Goal: Task Accomplishment & Management: Use online tool/utility

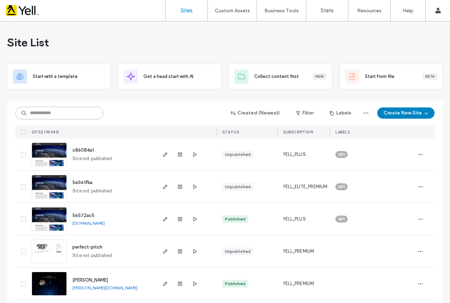
click at [66, 111] on input at bounding box center [59, 113] width 88 height 13
paste input "**********"
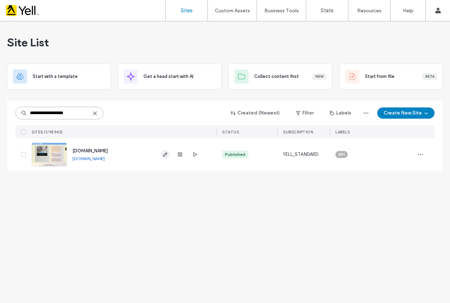
type input "**********"
click at [162, 155] on span "button" at bounding box center [165, 154] width 8 height 8
type input "**********"
click at [166, 155] on icon "button" at bounding box center [165, 155] width 6 height 6
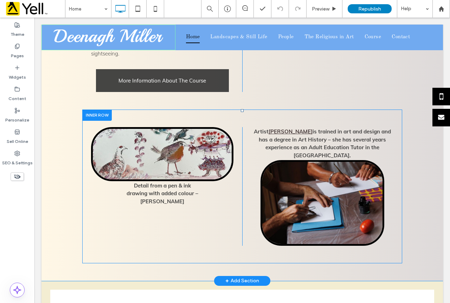
scroll to position [562, 0]
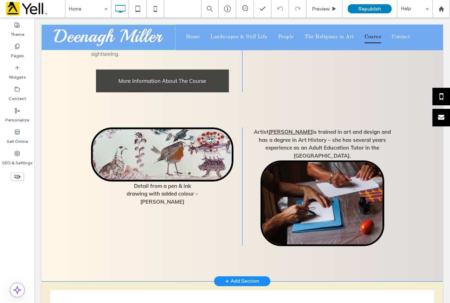
click at [230, 277] on div "+ Add Section" at bounding box center [242, 281] width 34 height 8
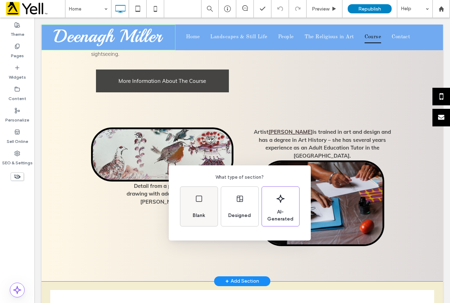
click at [204, 211] on div "Blank" at bounding box center [199, 215] width 18 height 15
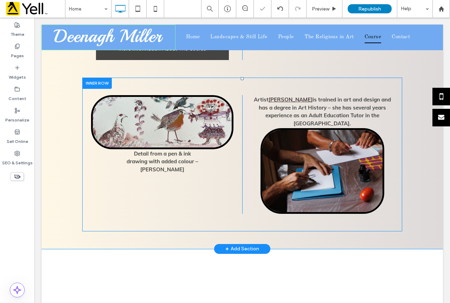
scroll to position [597, 0]
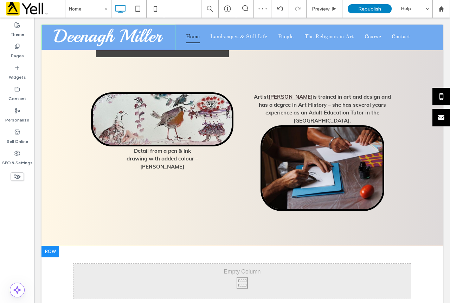
drag, startPoint x: 88, startPoint y: 58, endPoint x: 122, endPoint y: 240, distance: 185.4
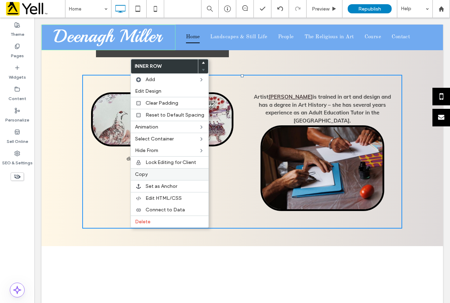
click at [145, 174] on span "Copy" at bounding box center [141, 174] width 13 height 6
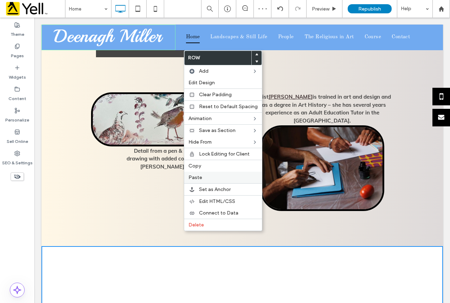
click at [210, 176] on label "Paste" at bounding box center [222, 178] width 69 height 6
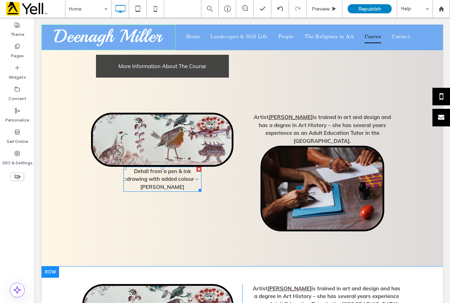
scroll to position [632, 0]
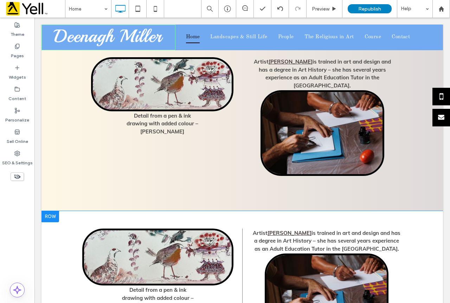
click at [58, 211] on div at bounding box center [50, 216] width 18 height 11
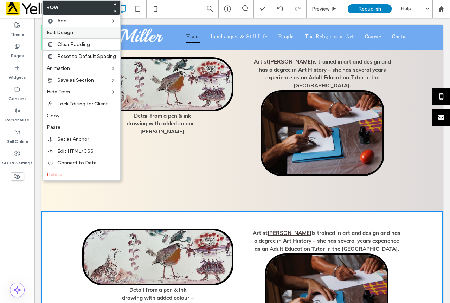
drag, startPoint x: 93, startPoint y: 28, endPoint x: 99, endPoint y: 36, distance: 9.8
click at [94, 28] on div "Edit Design" at bounding box center [81, 33] width 78 height 12
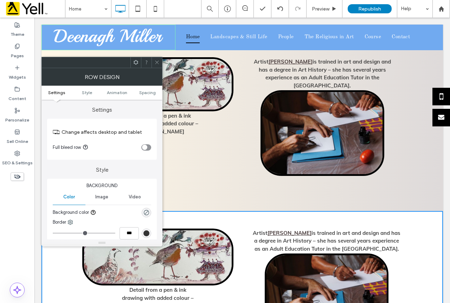
click at [145, 237] on div "rgb(51, 51, 51)" at bounding box center [146, 233] width 9 height 9
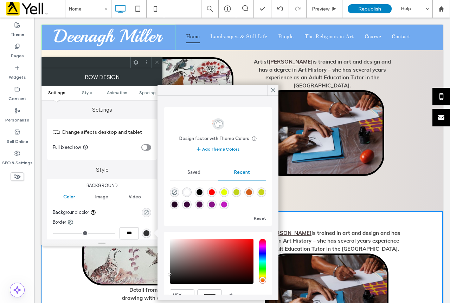
click at [145, 213] on icon "rgba(0, 0, 0, 0)" at bounding box center [146, 213] width 6 height 6
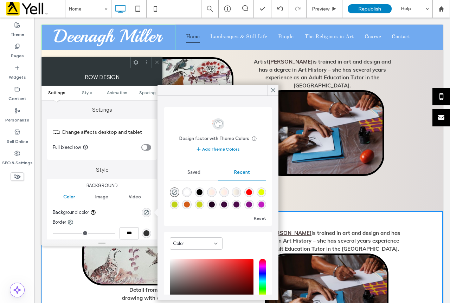
click at [215, 195] on div "linear-gradient(90deg, rgba(254, 244, 226, 1) 0%, rgba(255, 232, 232, 1) 100%)" at bounding box center [212, 192] width 6 height 6
type input "*******"
type input "***"
type input "****"
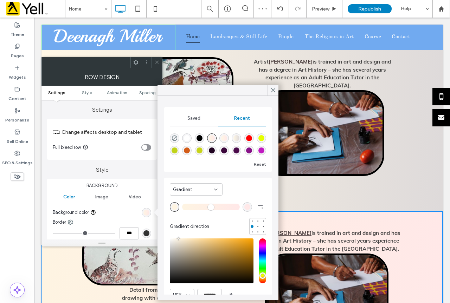
click at [195, 123] on div "Saved" at bounding box center [194, 118] width 48 height 15
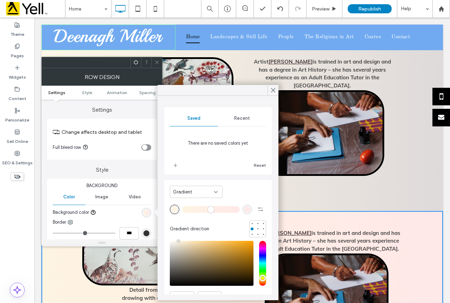
click at [253, 121] on div "Recent" at bounding box center [242, 118] width 48 height 15
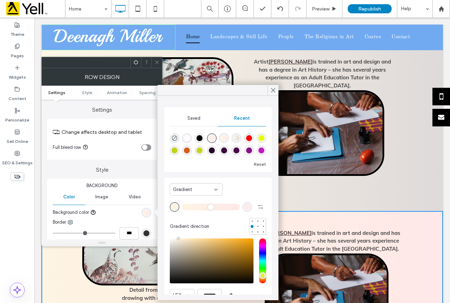
click at [227, 140] on div "linear-gradient(90deg, rgba(255, 247, 230, 1) 0%, rgba(255, 232, 232, 1) 100%)" at bounding box center [224, 138] width 6 height 6
type input "*******"
click at [275, 95] on span at bounding box center [273, 90] width 6 height 11
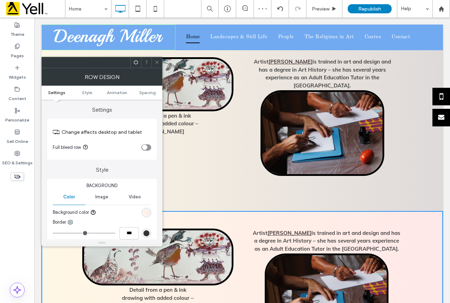
click at [158, 64] on use at bounding box center [157, 63] width 4 height 4
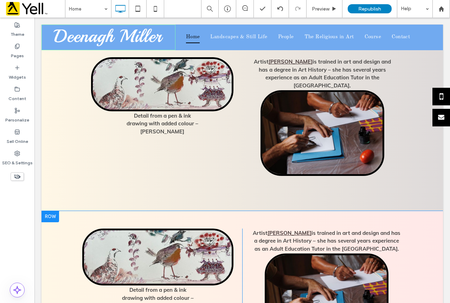
click at [90, 211] on div "Detail from a pen & ink drawing with added colour – Deenagh miller Click To Pas…" at bounding box center [241, 284] width 401 height 146
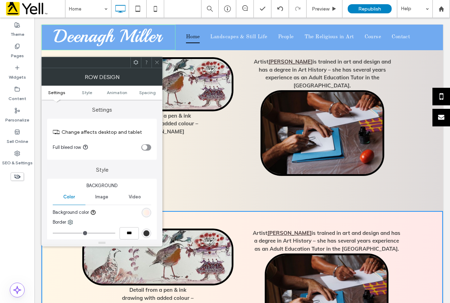
click at [150, 209] on div "linear-gradient(90deg, rgb(255, 247, 230) 0%, rgb(255, 232, 232) 100%)" at bounding box center [146, 212] width 9 height 9
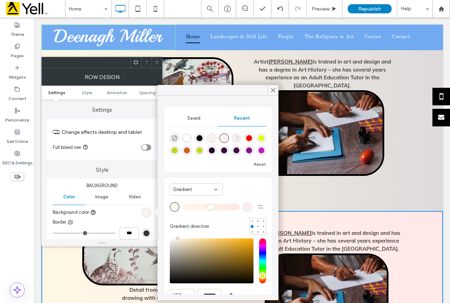
click at [199, 192] on div "Gradient" at bounding box center [193, 189] width 41 height 7
click at [191, 204] on div "Color" at bounding box center [196, 202] width 52 height 12
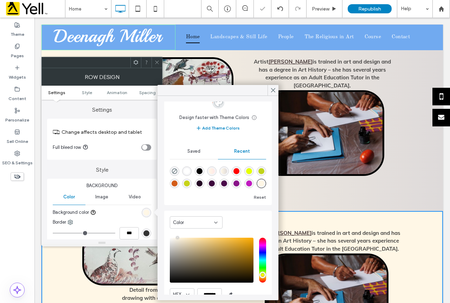
scroll to position [35, 0]
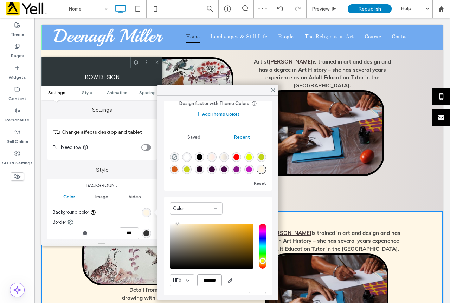
click at [206, 283] on input "*******" at bounding box center [209, 280] width 25 height 12
paste input "color picker textbox"
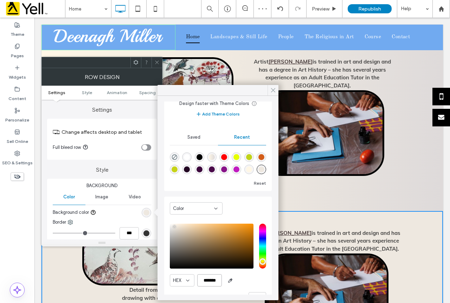
type input "*******"
drag, startPoint x: 270, startPoint y: 90, endPoint x: 228, endPoint y: 73, distance: 45.5
click at [270, 90] on icon at bounding box center [273, 90] width 6 height 6
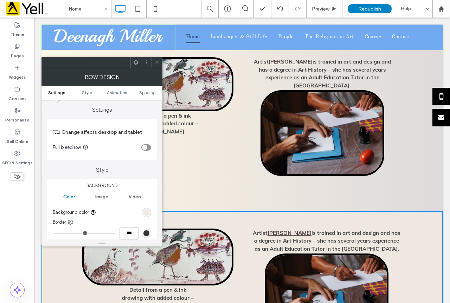
click at [157, 64] on icon at bounding box center [156, 62] width 5 height 5
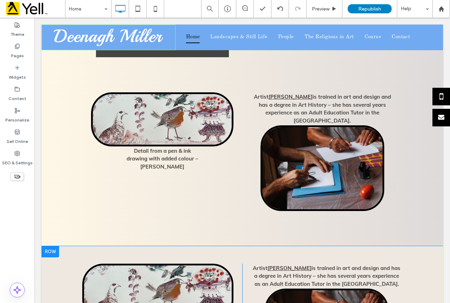
scroll to position [702, 0]
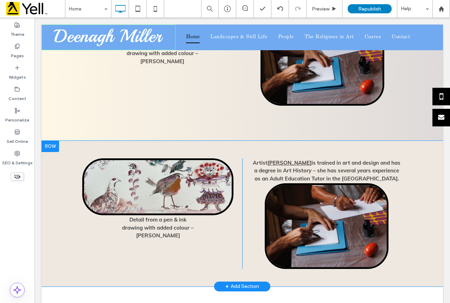
click at [67, 141] on div "Detail from a pen & ink drawing with added colour – Deenagh miller Click To Pas…" at bounding box center [241, 214] width 401 height 146
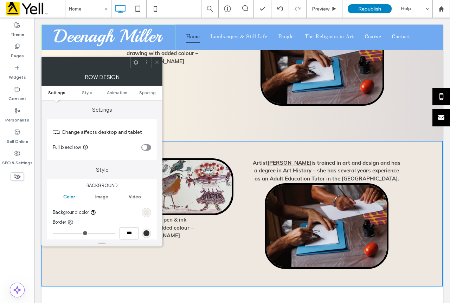
click at [156, 62] on icon at bounding box center [156, 62] width 5 height 5
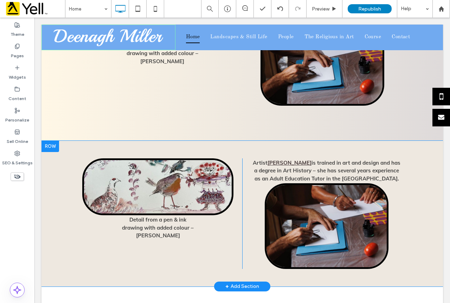
click at [73, 141] on div "Detail from a pen & ink drawing with added colour – Deenagh miller Click To Pas…" at bounding box center [241, 214] width 401 height 146
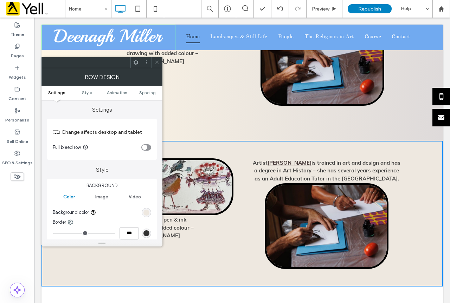
click at [156, 60] on icon at bounding box center [156, 62] width 5 height 5
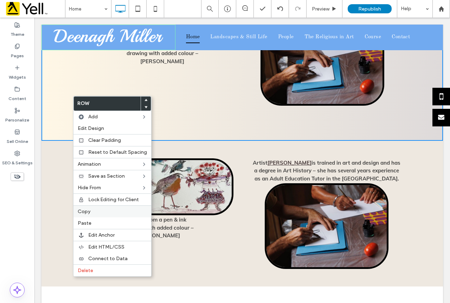
click at [89, 213] on span "Copy" at bounding box center [84, 212] width 13 height 6
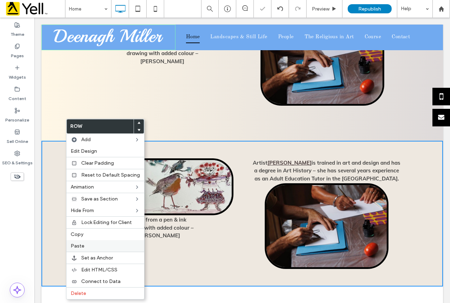
click at [103, 244] on label "Paste" at bounding box center [105, 246] width 69 height 6
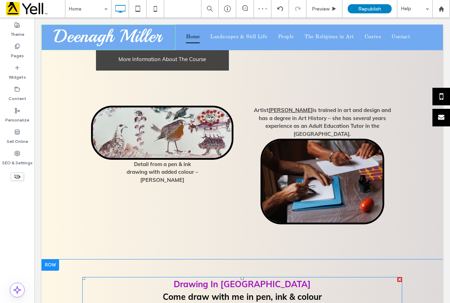
scroll to position [632, 0]
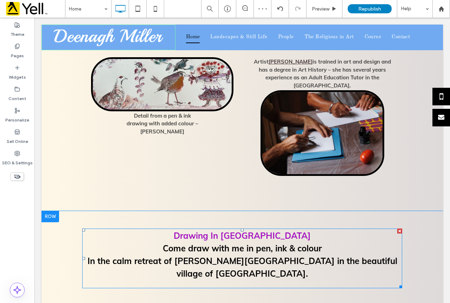
click at [397, 229] on div at bounding box center [399, 231] width 5 height 5
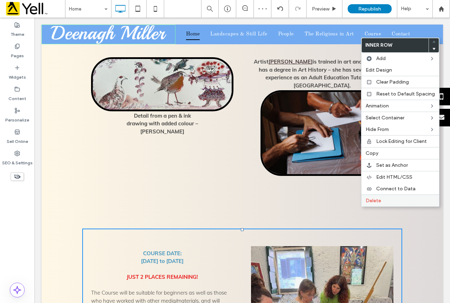
click at [380, 202] on span "Delete" at bounding box center [372, 201] width 15 height 6
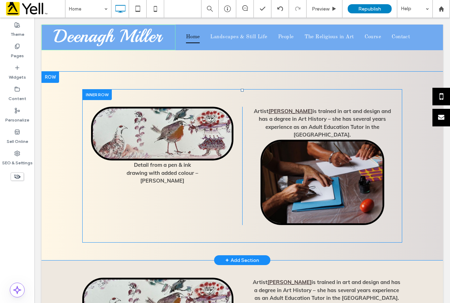
scroll to position [773, 0]
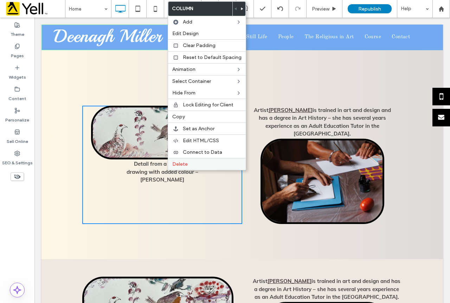
click at [175, 165] on span "Delete" at bounding box center [179, 164] width 15 height 6
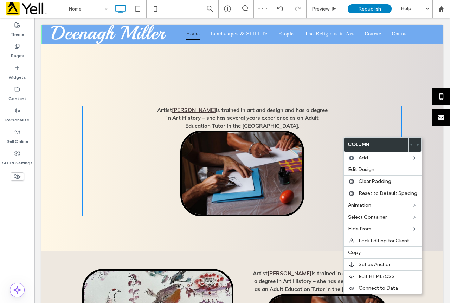
click at [337, 116] on div "Artist Deenagh Miller is trained in art and design and has a degree in Art Hist…" at bounding box center [242, 161] width 320 height 111
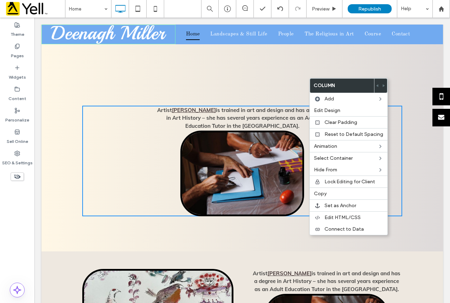
click at [347, 88] on div "Artist Deenagh Miller is trained in art and design and has a degree in Art Hist…" at bounding box center [242, 161] width 320 height 146
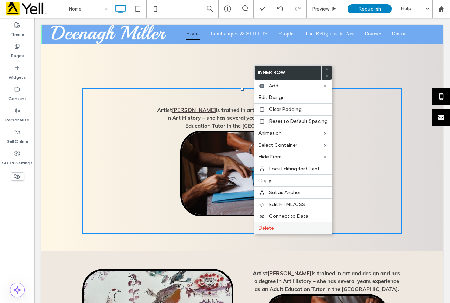
click at [270, 231] on div "Delete" at bounding box center [293, 228] width 78 height 12
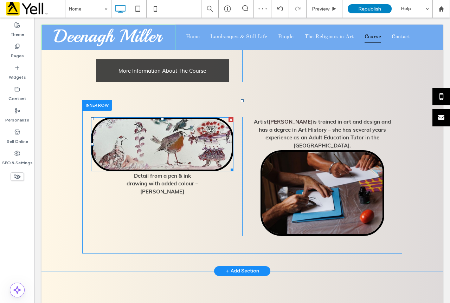
scroll to position [667, 0]
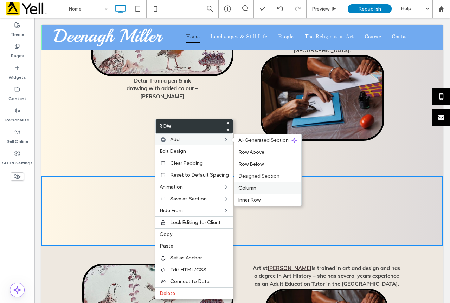
click at [244, 193] on div "Column" at bounding box center [267, 188] width 67 height 12
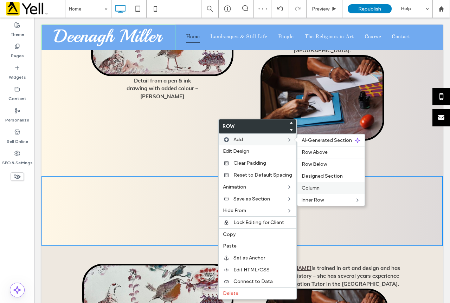
drag, startPoint x: 318, startPoint y: 190, endPoint x: 261, endPoint y: 169, distance: 61.1
click at [318, 190] on label "Column" at bounding box center [330, 188] width 59 height 6
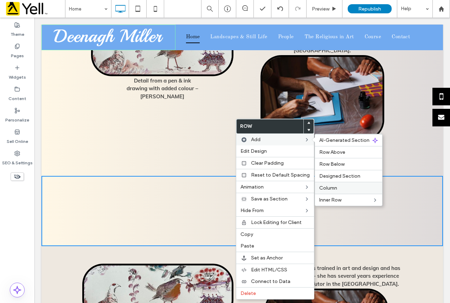
click at [322, 190] on span "Column" at bounding box center [328, 188] width 18 height 6
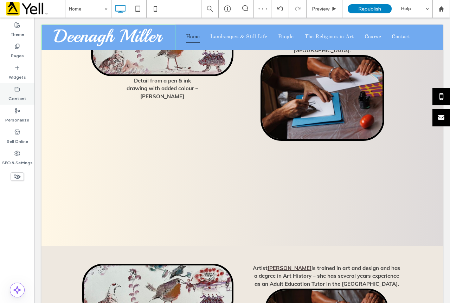
click at [20, 83] on div "Content" at bounding box center [17, 93] width 34 height 21
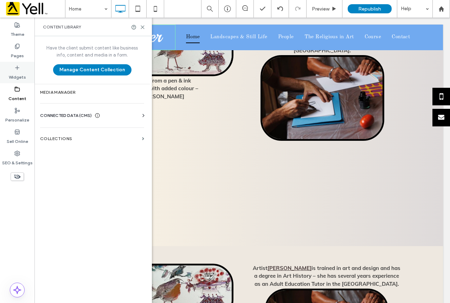
click at [20, 79] on label "Widgets" at bounding box center [17, 76] width 17 height 10
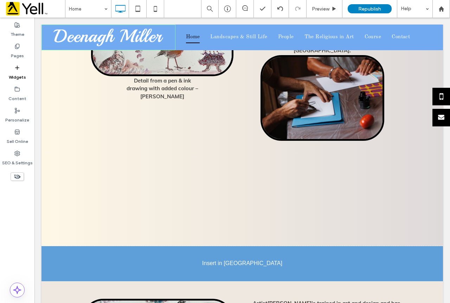
scroll to position [678, 0]
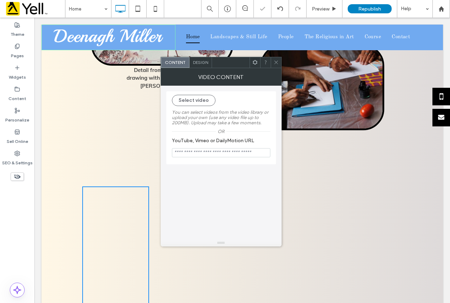
click at [276, 63] on use at bounding box center [276, 63] width 4 height 4
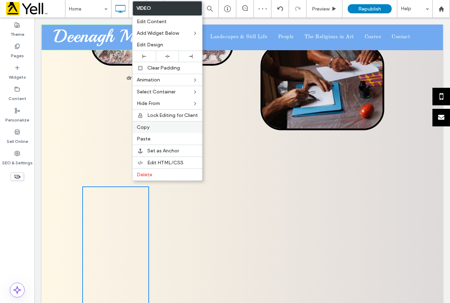
click at [159, 129] on label "Copy" at bounding box center [167, 127] width 61 height 6
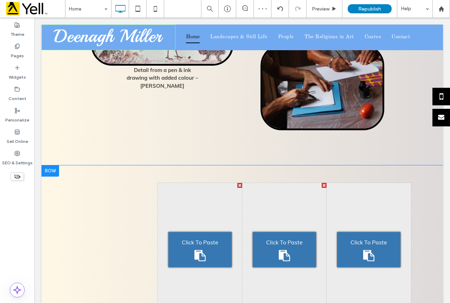
click at [207, 238] on span "Click To Paste" at bounding box center [200, 242] width 37 height 8
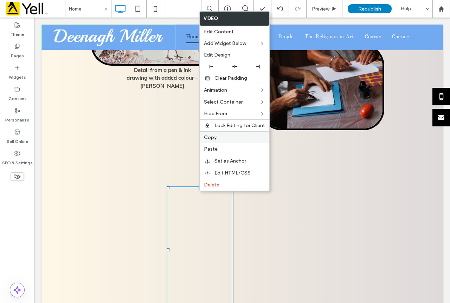
click at [228, 140] on label "Copy" at bounding box center [234, 138] width 61 height 6
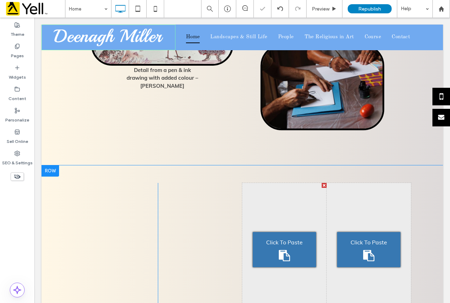
click at [273, 232] on div "Click To Paste" at bounding box center [284, 249] width 63 height 35
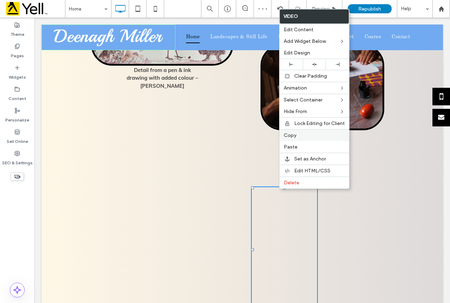
click at [294, 139] on div "Copy" at bounding box center [314, 135] width 70 height 12
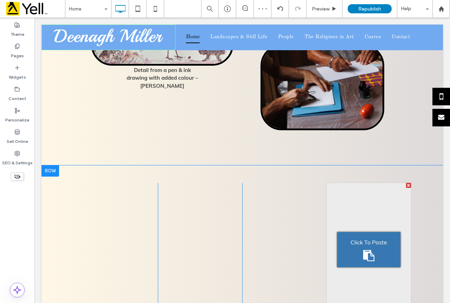
click at [352, 232] on div "Click To Paste" at bounding box center [368, 249] width 63 height 35
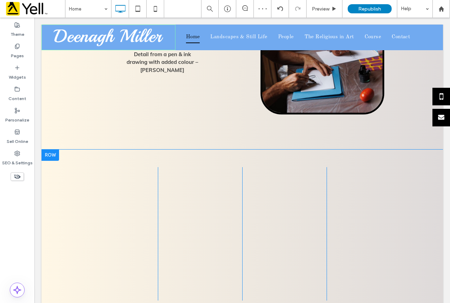
scroll to position [748, 0]
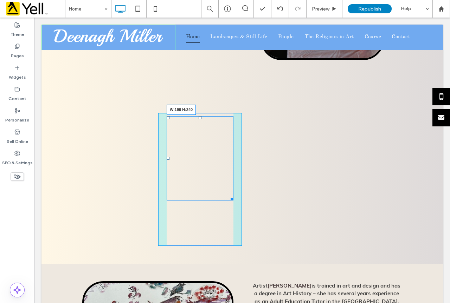
drag, startPoint x: 227, startPoint y: 209, endPoint x: 237, endPoint y: 167, distance: 43.4
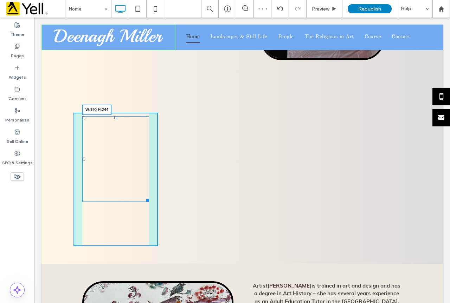
drag, startPoint x: 142, startPoint y: 209, endPoint x: 168, endPoint y: 168, distance: 48.3
click at [168, 168] on div "Click To Paste Click To Paste W:190 H:244 Click To Paste Click To Paste Click T…" at bounding box center [241, 179] width 337 height 133
click at [145, 197] on div at bounding box center [146, 199] width 5 height 5
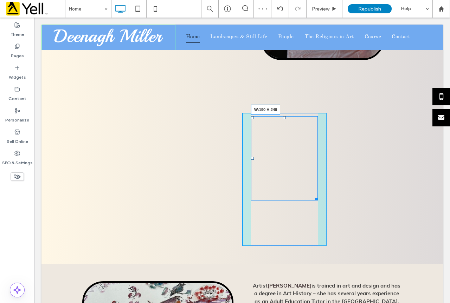
drag, startPoint x: 312, startPoint y: 212, endPoint x: 313, endPoint y: 170, distance: 42.2
click at [313, 195] on div at bounding box center [314, 197] width 5 height 5
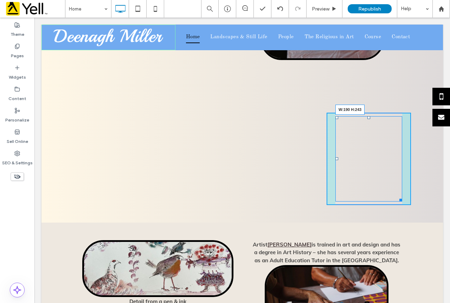
drag, startPoint x: 399, startPoint y: 212, endPoint x: 401, endPoint y: 171, distance: 41.1
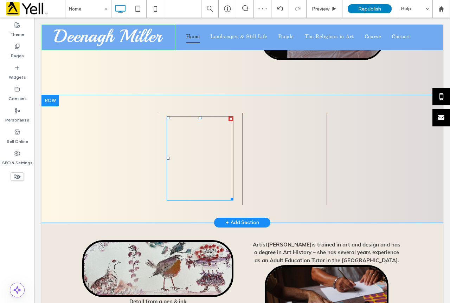
click at [214, 150] on span at bounding box center [199, 158] width 67 height 84
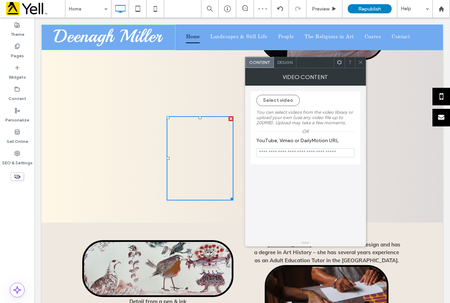
click at [361, 61] on icon at bounding box center [360, 62] width 5 height 5
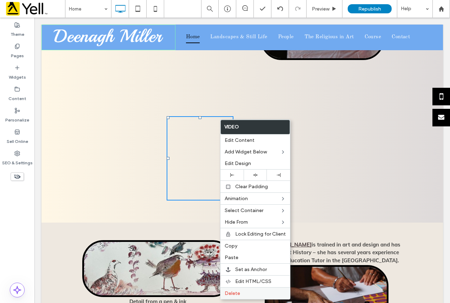
click at [256, 292] on label "Delete" at bounding box center [254, 293] width 61 height 6
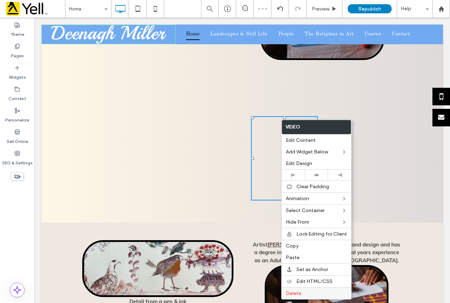
click at [283, 290] on div "Delete" at bounding box center [316, 293] width 70 height 12
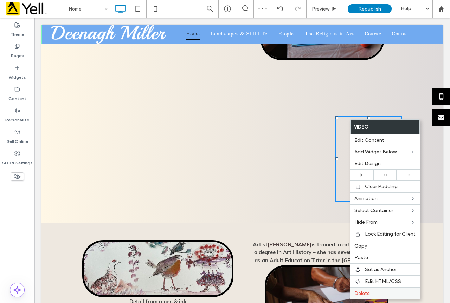
click at [364, 297] on div "Delete" at bounding box center [385, 293] width 70 height 12
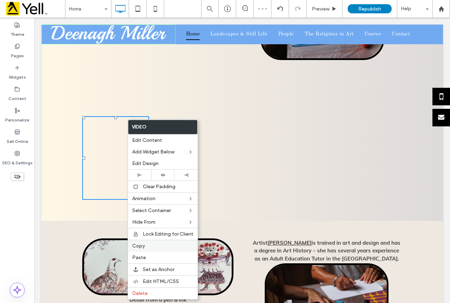
click at [140, 250] on div "Copy" at bounding box center [163, 246] width 70 height 12
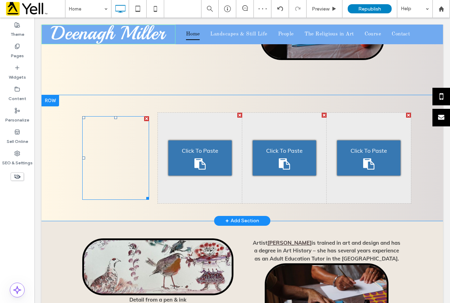
click at [188, 140] on div "Click To Paste" at bounding box center [199, 157] width 63 height 35
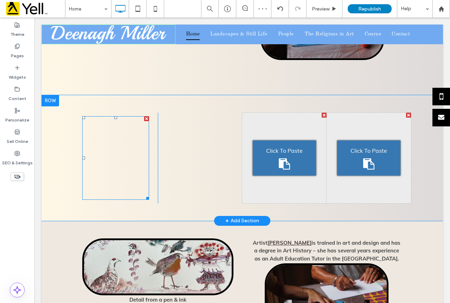
click at [269, 140] on div "Click To Paste" at bounding box center [284, 157] width 63 height 35
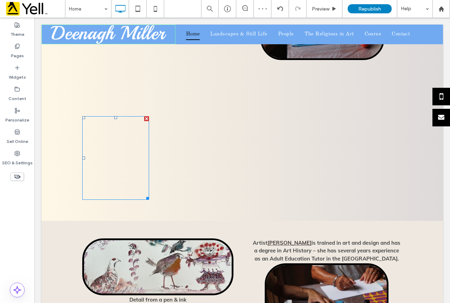
click at [353, 140] on div "Click To Paste" at bounding box center [368, 157] width 63 height 35
click at [120, 140] on span at bounding box center [115, 158] width 67 height 84
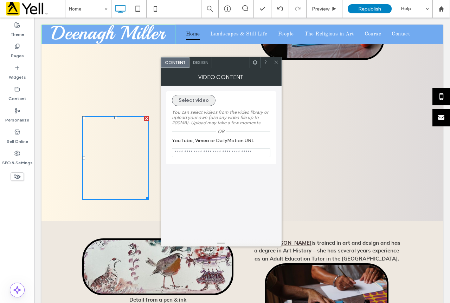
click at [202, 98] on button "Select video" at bounding box center [194, 100] width 44 height 11
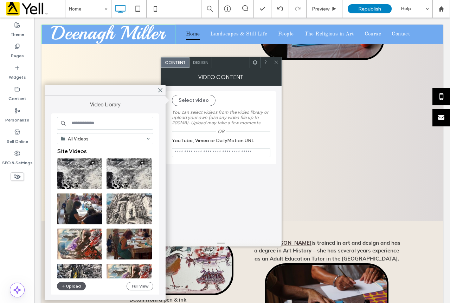
click at [76, 288] on button "Upload" at bounding box center [71, 286] width 29 height 8
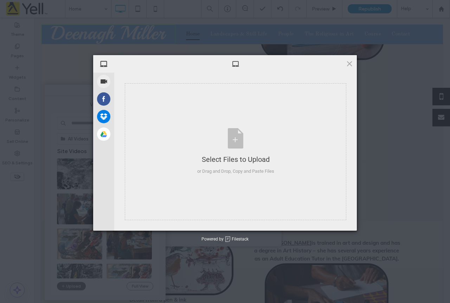
click at [75, 287] on div "My Device Record Video Facebook Dropbox Google Drive Select Files to Upload or …" at bounding box center [225, 151] width 450 height 303
click at [215, 144] on div "Select Files to Upload or Drag and Drop, Copy and Paste Files" at bounding box center [235, 151] width 77 height 47
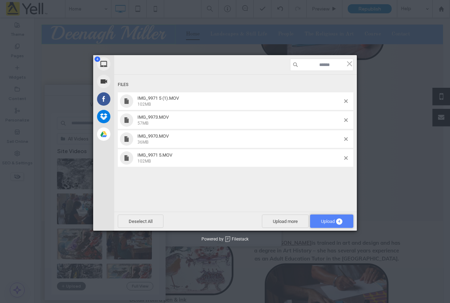
click at [341, 222] on span "4" at bounding box center [339, 221] width 6 height 6
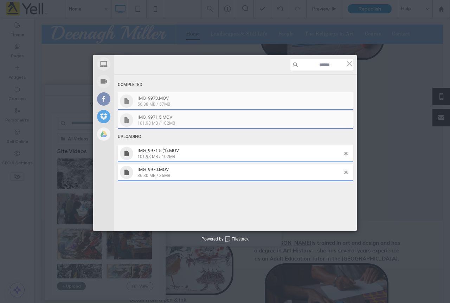
drag, startPoint x: 232, startPoint y: 238, endPoint x: 249, endPoint y: 239, distance: 17.6
click at [249, 239] on div "Powered by Filestack" at bounding box center [225, 240] width 450 height 18
drag, startPoint x: 247, startPoint y: 237, endPoint x: 232, endPoint y: 237, distance: 15.1
click at [232, 237] on div "Powered by Filestack" at bounding box center [224, 239] width 47 height 6
click at [249, 240] on div "Powered by Filestack" at bounding box center [225, 240] width 450 height 18
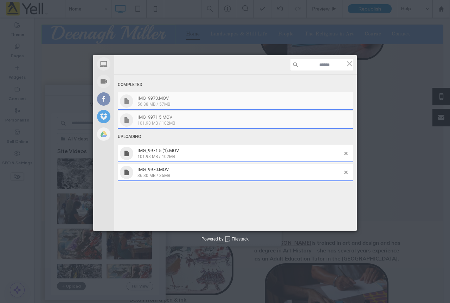
drag, startPoint x: 249, startPoint y: 240, endPoint x: 232, endPoint y: 239, distance: 16.5
click at [232, 239] on div "Powered by Filestack" at bounding box center [225, 240] width 450 height 18
click at [238, 242] on div "Powered by Filestack" at bounding box center [224, 239] width 47 height 6
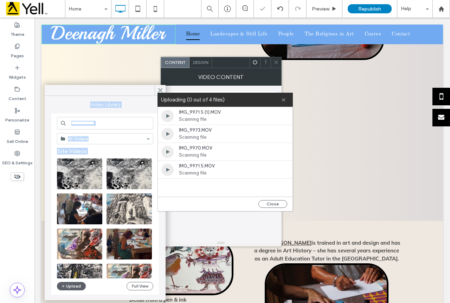
drag, startPoint x: 251, startPoint y: 241, endPoint x: 247, endPoint y: 238, distance: 4.5
click at [139, 105] on div "Video Library All Videos Site Videos Upload Full View" at bounding box center [104, 198] width 107 height 194
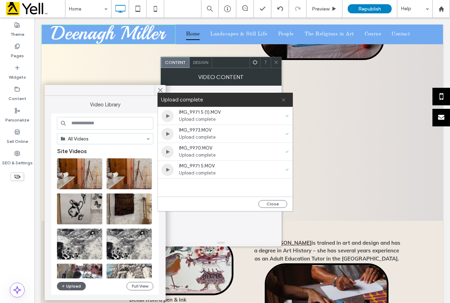
click at [284, 100] on icon at bounding box center [283, 100] width 5 height 5
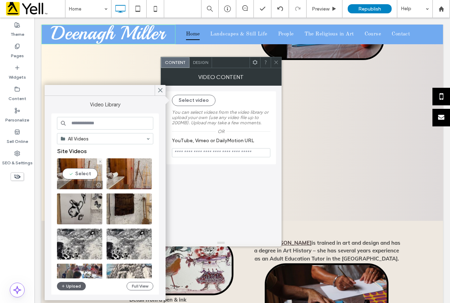
click at [87, 172] on video at bounding box center [79, 173] width 45 height 31
type input "**********"
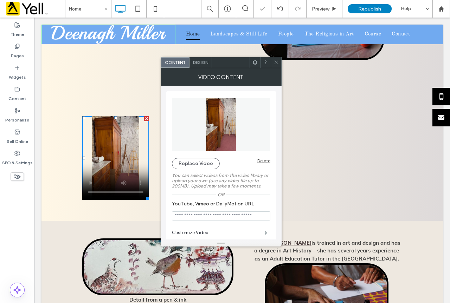
click at [275, 61] on icon at bounding box center [275, 62] width 5 height 5
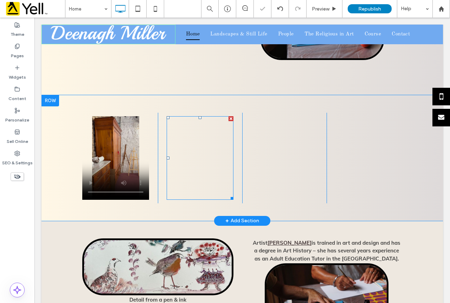
click at [208, 116] on span at bounding box center [199, 158] width 67 height 84
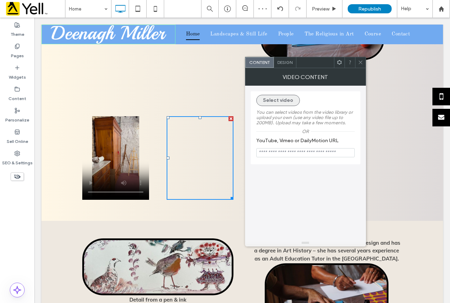
click at [266, 101] on button "Select video" at bounding box center [278, 100] width 44 height 11
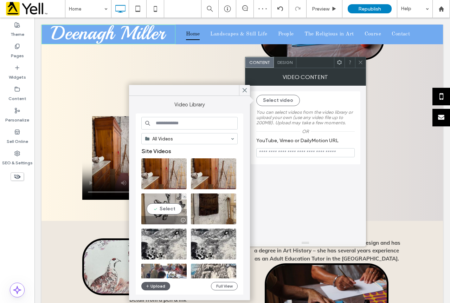
click at [171, 216] on div at bounding box center [164, 220] width 46 height 8
type input "**********"
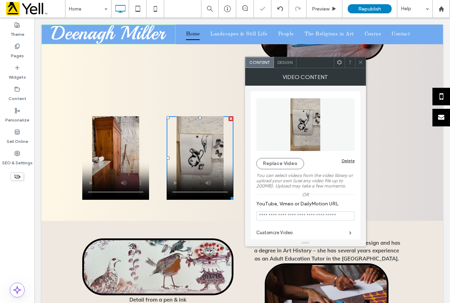
click at [361, 61] on icon at bounding box center [360, 62] width 5 height 5
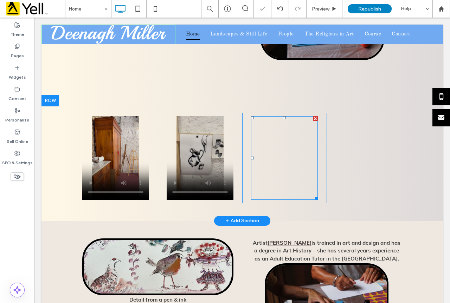
click at [279, 129] on span at bounding box center [284, 158] width 67 height 84
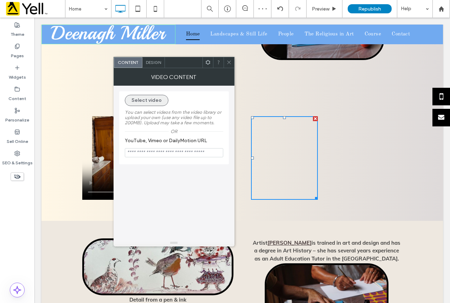
click at [154, 100] on button "Select video" at bounding box center [147, 100] width 44 height 11
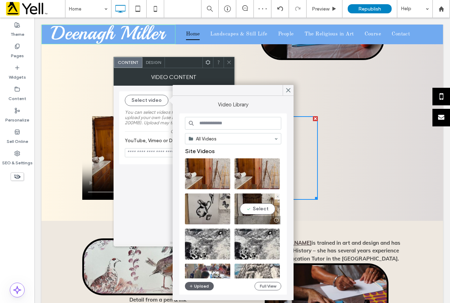
click at [264, 212] on video at bounding box center [256, 209] width 45 height 31
type input "**********"
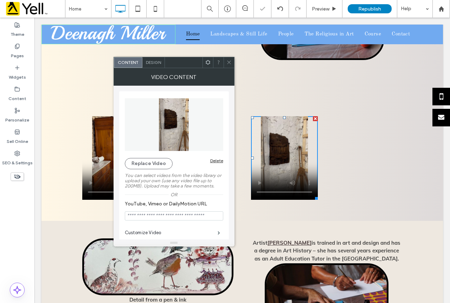
click at [226, 60] on icon at bounding box center [228, 62] width 5 height 5
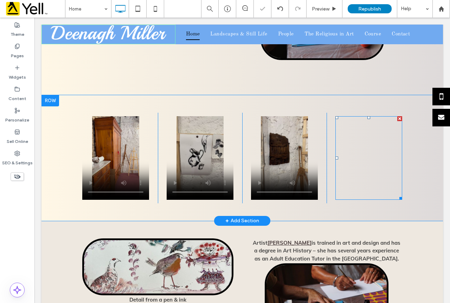
click at [371, 123] on span at bounding box center [368, 158] width 67 height 84
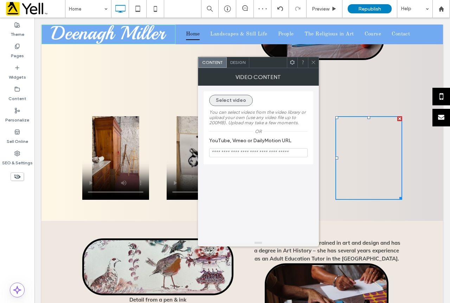
click at [234, 101] on button "Select video" at bounding box center [231, 100] width 44 height 11
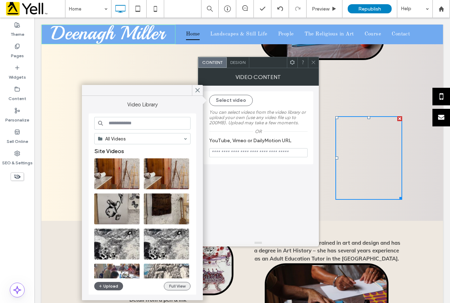
click at [171, 286] on button "Full View" at bounding box center [177, 286] width 27 height 8
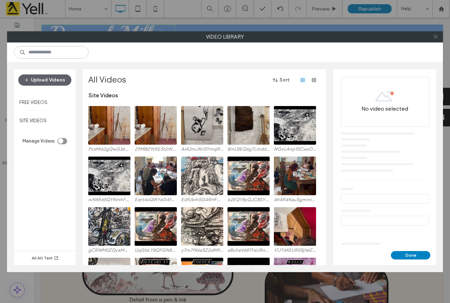
click at [435, 39] on icon at bounding box center [435, 36] width 5 height 5
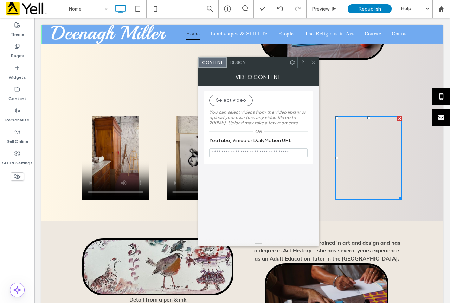
click at [312, 62] on icon at bounding box center [312, 62] width 5 height 5
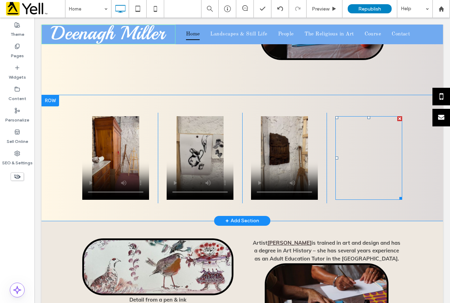
click at [348, 123] on span at bounding box center [368, 158] width 67 height 84
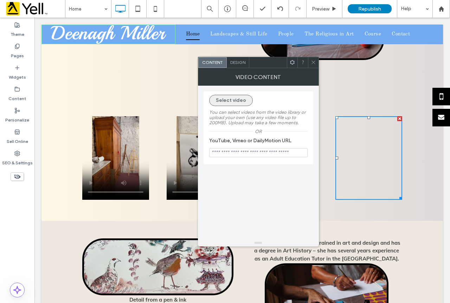
click at [230, 95] on button "Select video" at bounding box center [231, 100] width 44 height 11
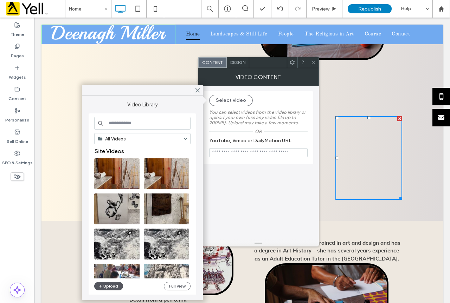
click at [116, 284] on button "Upload" at bounding box center [108, 286] width 29 height 8
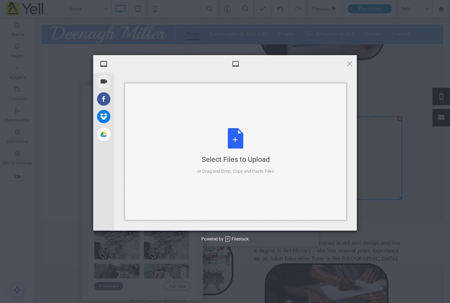
click at [269, 129] on div "Select Files to Upload or Drag and Drop, Copy and Paste Files" at bounding box center [235, 151] width 77 height 47
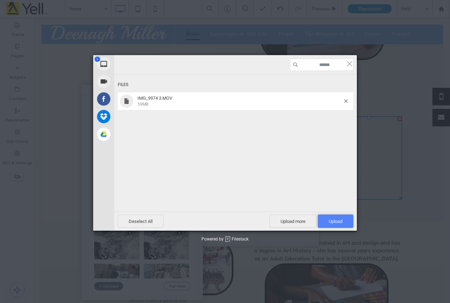
click at [344, 224] on span "Upload 1" at bounding box center [334, 221] width 35 height 13
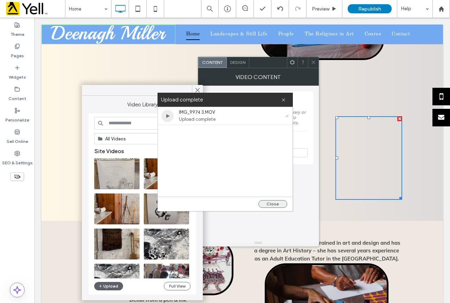
click at [273, 207] on button "Close" at bounding box center [272, 204] width 29 height 8
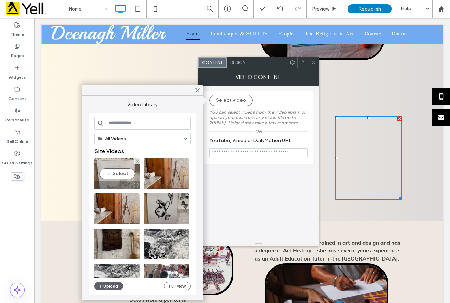
click at [125, 173] on video at bounding box center [116, 173] width 45 height 31
type input "**********"
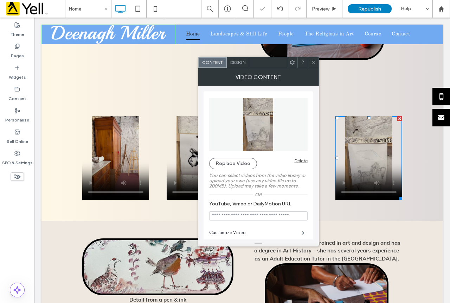
click at [317, 58] on div at bounding box center [313, 62] width 11 height 11
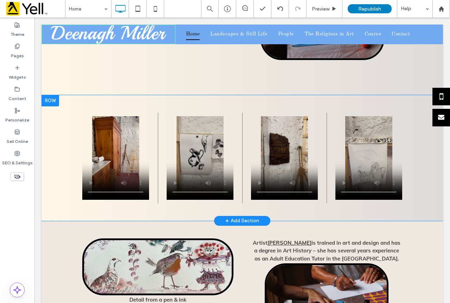
click at [101, 180] on div "Click To Paste Click To Paste Click To Paste Click To Paste Click To Paste Clic…" at bounding box center [241, 158] width 401 height 126
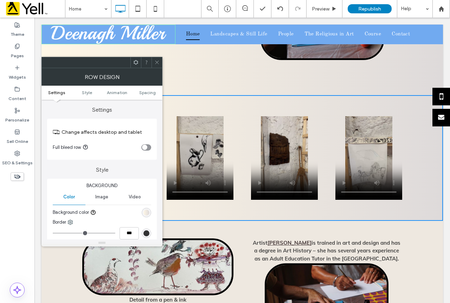
click at [155, 68] on div "Row Design" at bounding box center [101, 77] width 121 height 18
click at [157, 65] on icon at bounding box center [156, 62] width 5 height 5
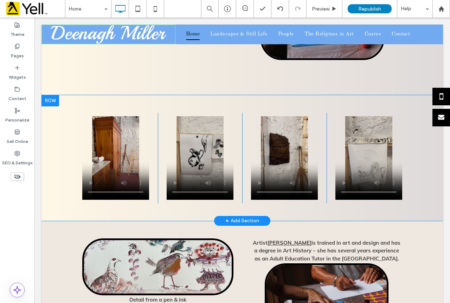
drag, startPoint x: 77, startPoint y: 172, endPoint x: 81, endPoint y: 174, distance: 3.8
click at [78, 172] on div "Click To Paste Click To Paste" at bounding box center [115, 158] width 84 height 91
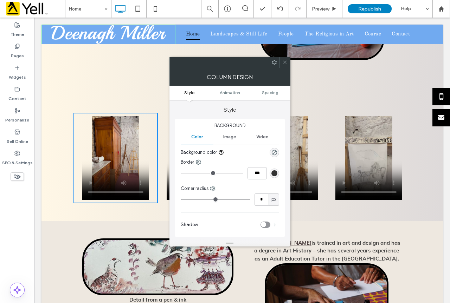
click at [286, 64] on icon at bounding box center [284, 62] width 5 height 5
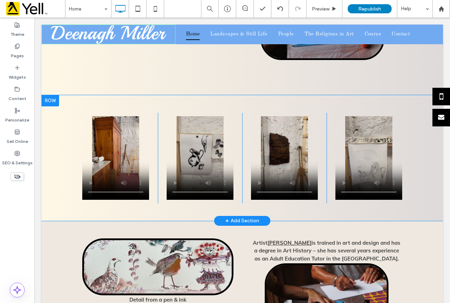
click at [121, 177] on div "Click To Paste Click To Paste Click To Paste Click To Paste Click To Paste Clic…" at bounding box center [241, 158] width 401 height 126
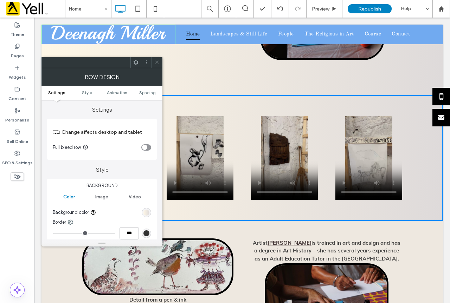
click at [158, 66] on span at bounding box center [156, 62] width 5 height 11
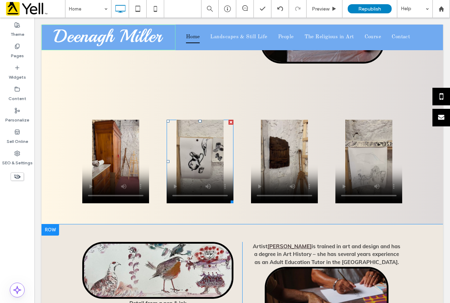
scroll to position [748, 0]
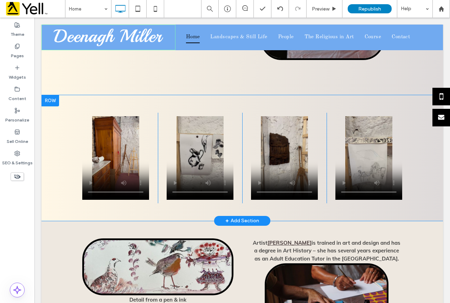
click at [50, 95] on div at bounding box center [50, 100] width 18 height 11
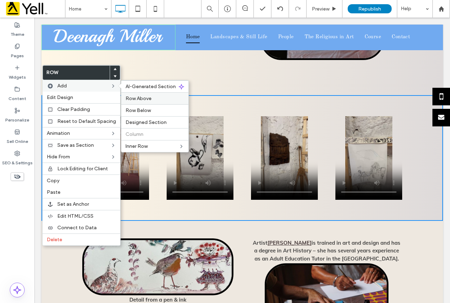
click at [152, 102] on div "Row Above" at bounding box center [154, 98] width 67 height 12
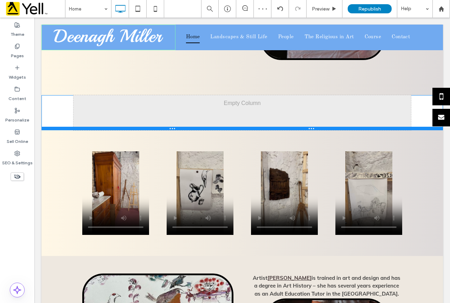
drag, startPoint x: 177, startPoint y: 132, endPoint x: 229, endPoint y: 97, distance: 63.1
click at [195, 95] on div "Click To Paste Click To Paste Row + Add Section" at bounding box center [241, 112] width 401 height 35
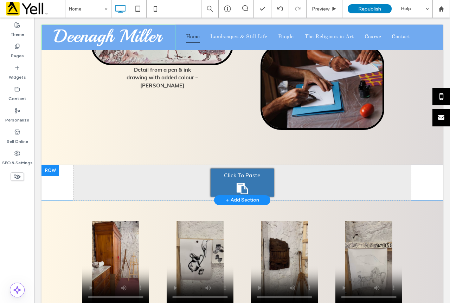
scroll to position [678, 0]
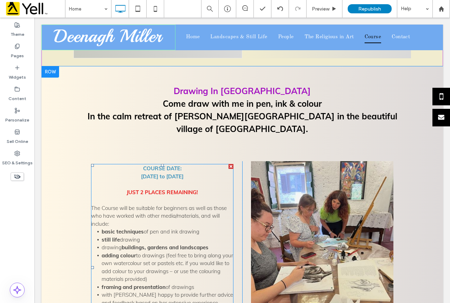
scroll to position [256, 0]
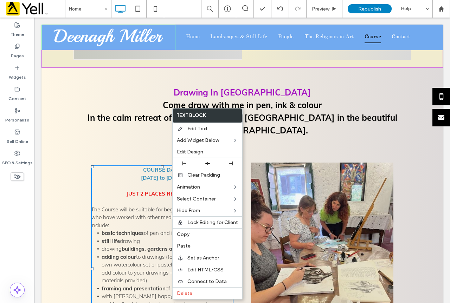
click at [241, 100] on strong "Come draw with me in pen, ink & colour" at bounding box center [242, 105] width 159 height 11
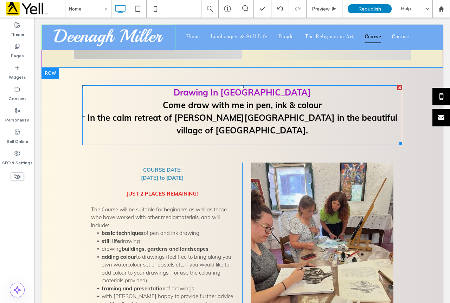
click at [238, 87] on strong "Drawing In Tuscany" at bounding box center [241, 92] width 137 height 11
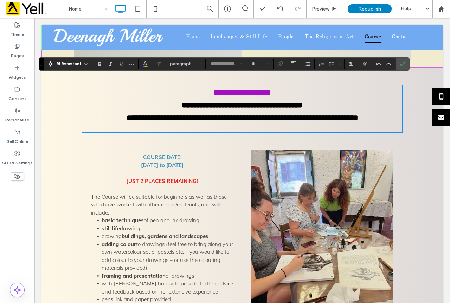
type input "****"
type input "**"
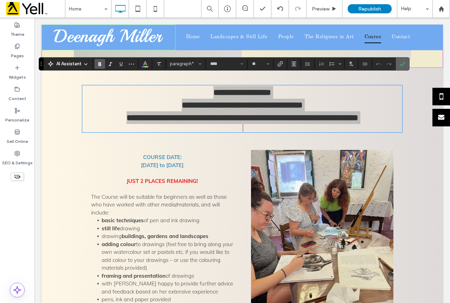
click at [403, 65] on icon "Confirm" at bounding box center [402, 64] width 6 height 6
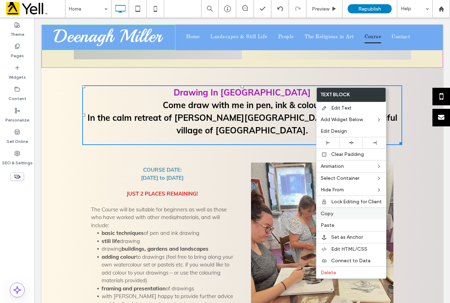
click at [332, 218] on div "Copy" at bounding box center [351, 214] width 70 height 12
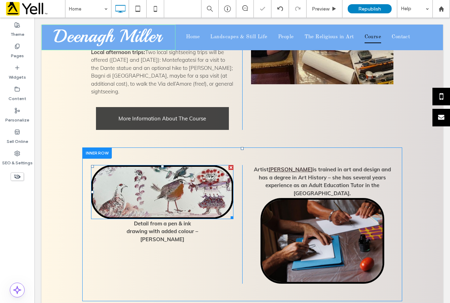
scroll to position [643, 0]
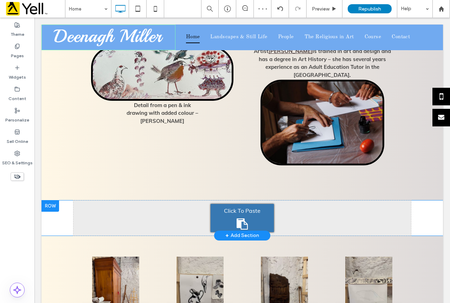
click at [220, 204] on div "Click To Paste" at bounding box center [241, 218] width 63 height 28
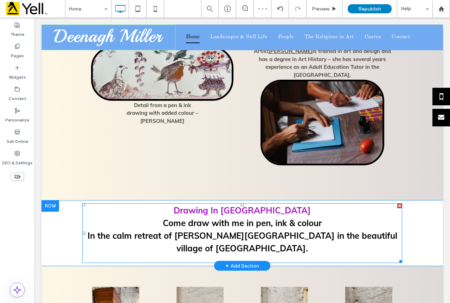
click at [284, 218] on strong "Come draw with me in pen, ink & colour" at bounding box center [242, 223] width 159 height 11
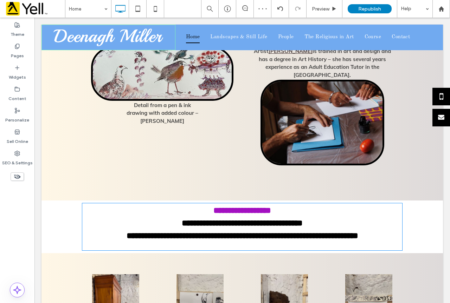
type input "****"
type input "**"
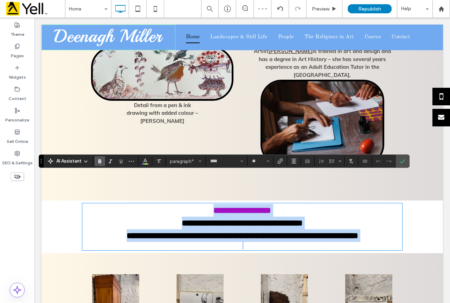
click at [358, 231] on strong "**********" at bounding box center [241, 235] width 231 height 8
drag, startPoint x: 378, startPoint y: 203, endPoint x: 206, endPoint y: 185, distance: 173.0
click at [206, 204] on div "**********" at bounding box center [242, 227] width 320 height 46
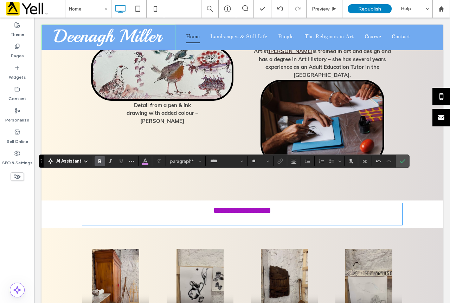
click at [213, 206] on strong "**********" at bounding box center [242, 210] width 58 height 8
click at [223, 206] on strong "**********" at bounding box center [242, 210] width 54 height 8
click at [404, 160] on icon "Confirm" at bounding box center [402, 161] width 6 height 6
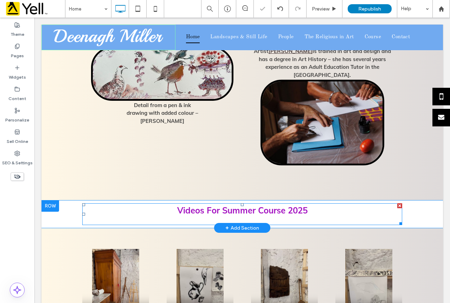
click at [315, 204] on p "Videos For Summer Course 2025" at bounding box center [242, 210] width 320 height 13
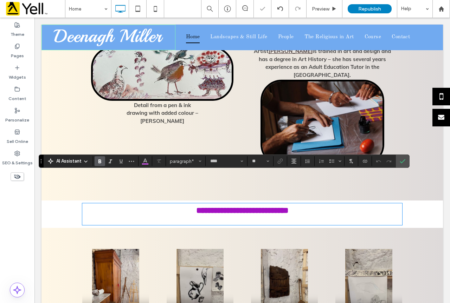
click at [305, 217] on p at bounding box center [242, 221] width 320 height 8
type input "**"
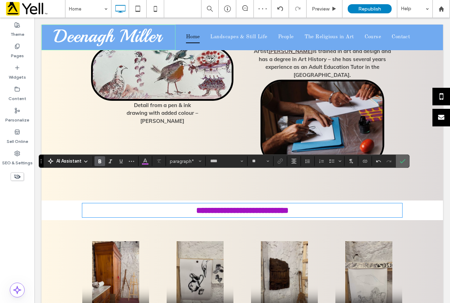
click at [405, 159] on label "Confirm" at bounding box center [402, 161] width 11 height 13
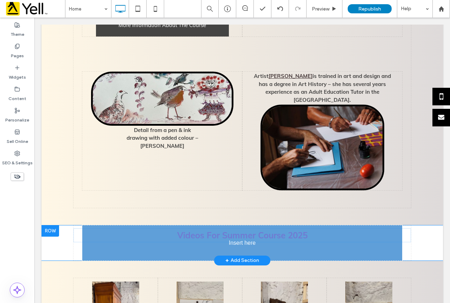
drag, startPoint x: 210, startPoint y: 179, endPoint x: 181, endPoint y: 204, distance: 38.3
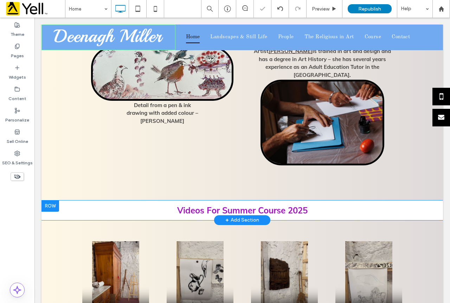
click at [62, 201] on div "Click To Paste Click To Paste Videos For Summer Course 2025 Row + Add Section" at bounding box center [241, 211] width 401 height 20
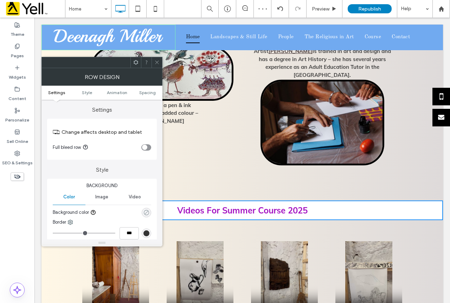
click at [148, 212] on icon "rgba(0, 0, 0, 0)" at bounding box center [146, 213] width 6 height 6
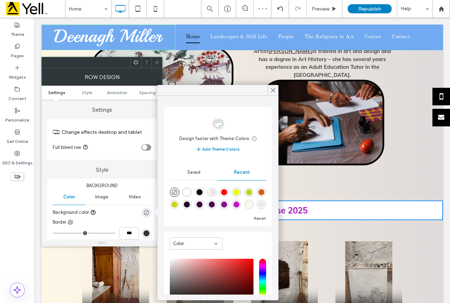
click at [211, 191] on div "linear-gradient(90deg, rgba(255, 247, 230, 1) 0%, rgba(222, 218, 218, 1) 100%)" at bounding box center [211, 192] width 9 height 9
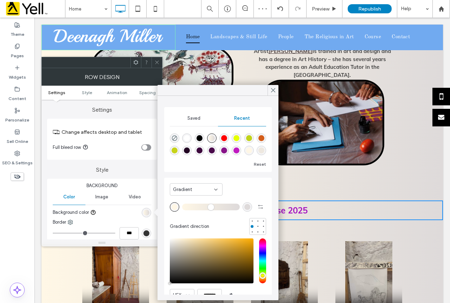
type input "*******"
type input "***"
type input "****"
click at [275, 93] on icon at bounding box center [273, 90] width 6 height 6
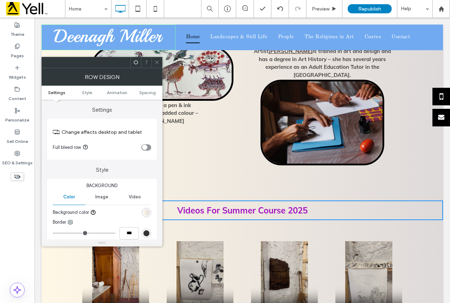
click at [155, 60] on icon at bounding box center [156, 62] width 5 height 5
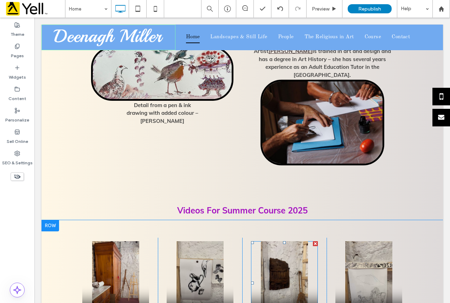
scroll to position [678, 0]
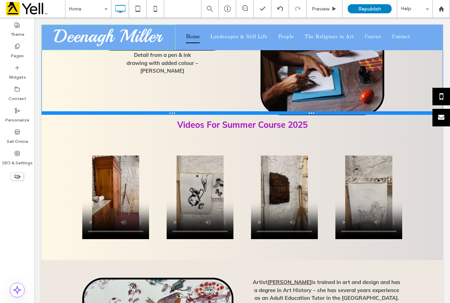
drag, startPoint x: 313, startPoint y: 135, endPoint x: 349, endPoint y: 123, distance: 38.9
click at [315, 111] on div at bounding box center [241, 113] width 401 height 4
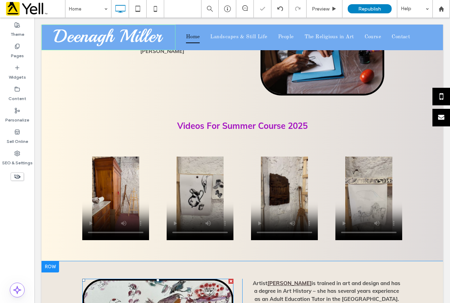
scroll to position [713, 0]
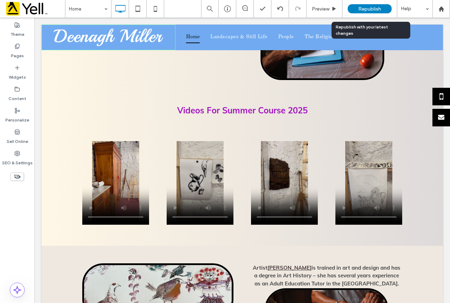
click at [374, 8] on span "Republish" at bounding box center [369, 9] width 23 height 6
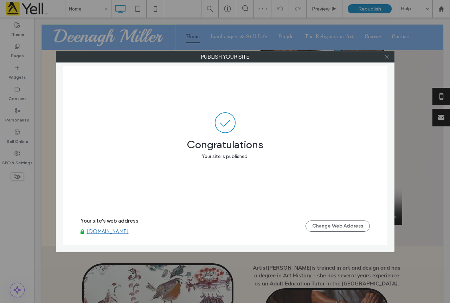
click at [388, 58] on icon at bounding box center [386, 56] width 5 height 5
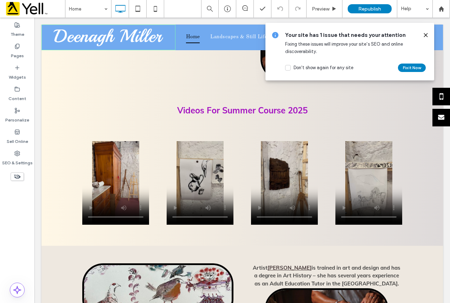
click at [425, 34] on use at bounding box center [425, 34] width 3 height 3
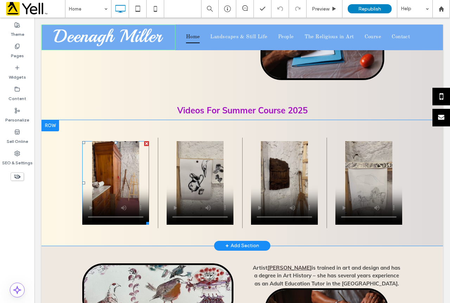
click at [120, 142] on span at bounding box center [115, 183] width 67 height 84
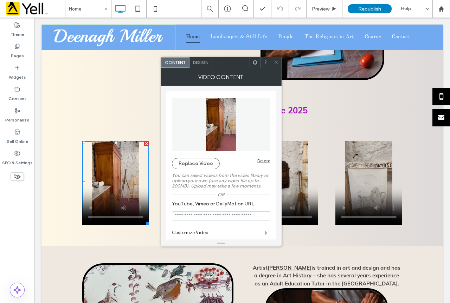
click at [151, 265] on img at bounding box center [157, 291] width 151 height 57
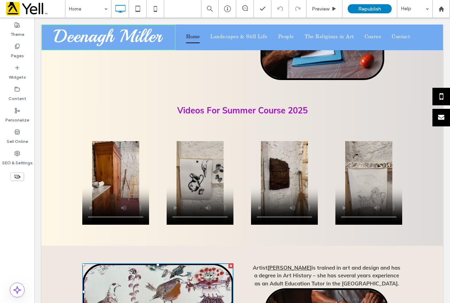
click at [148, 263] on img at bounding box center [157, 291] width 151 height 57
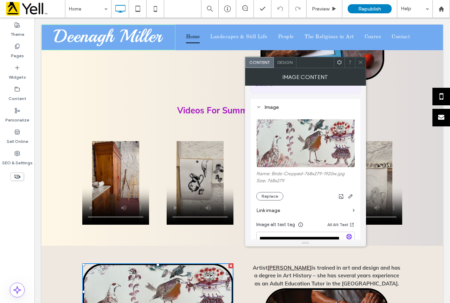
scroll to position [105, 0]
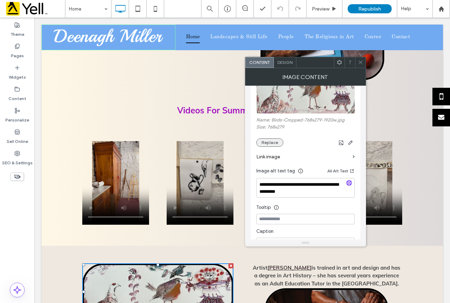
click at [279, 145] on button "Replace" at bounding box center [269, 142] width 27 height 8
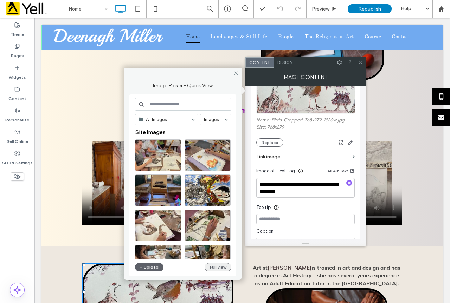
click at [211, 270] on button "Full View" at bounding box center [217, 267] width 27 height 8
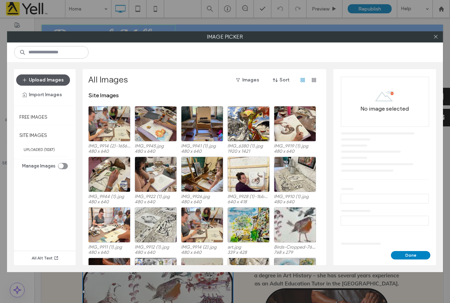
click at [38, 80] on button "Upload Images" at bounding box center [43, 79] width 54 height 11
click at [431, 36] on div at bounding box center [435, 37] width 11 height 11
click at [433, 36] on icon at bounding box center [435, 36] width 5 height 5
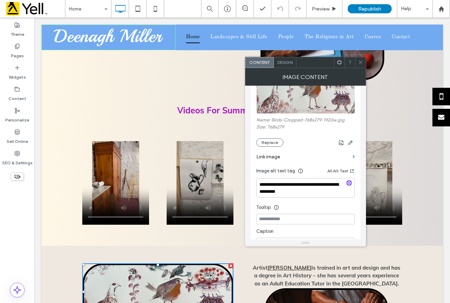
click at [358, 64] on icon at bounding box center [360, 62] width 5 height 5
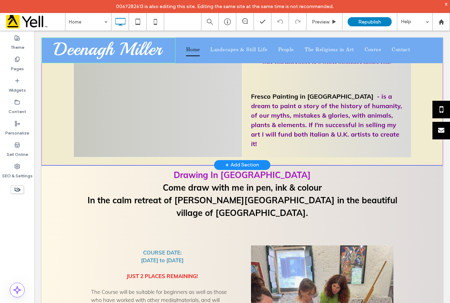
scroll to position [176, 0]
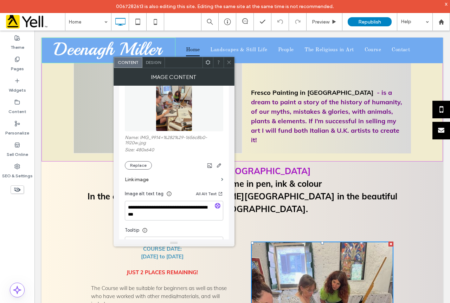
scroll to position [105, 0]
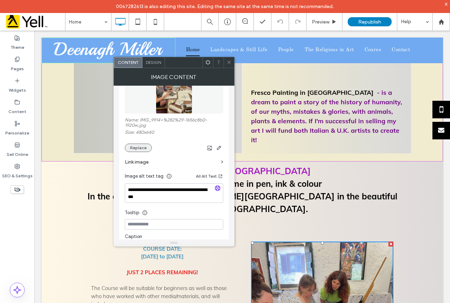
click at [143, 148] on button "Replace" at bounding box center [138, 148] width 27 height 8
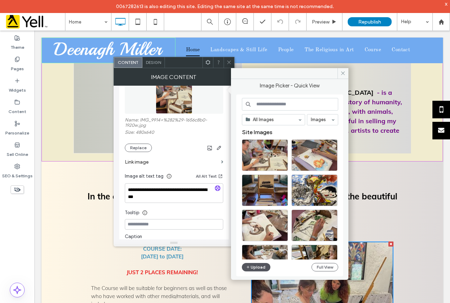
click at [258, 269] on button "Upload" at bounding box center [256, 267] width 29 height 8
click at [344, 76] on span at bounding box center [342, 73] width 11 height 11
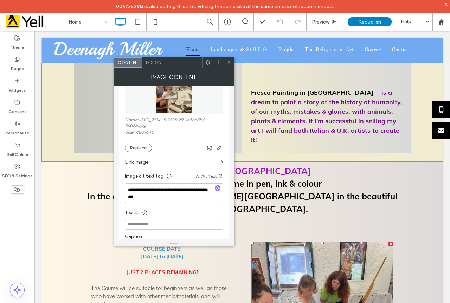
click at [228, 63] on icon at bounding box center [228, 62] width 5 height 5
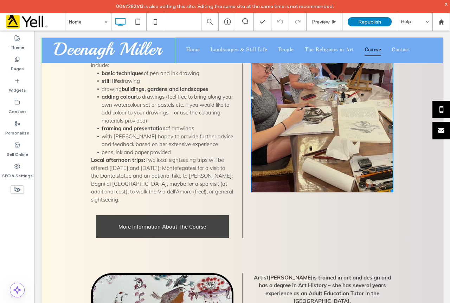
scroll to position [421, 0]
